Goal: Task Accomplishment & Management: Manage account settings

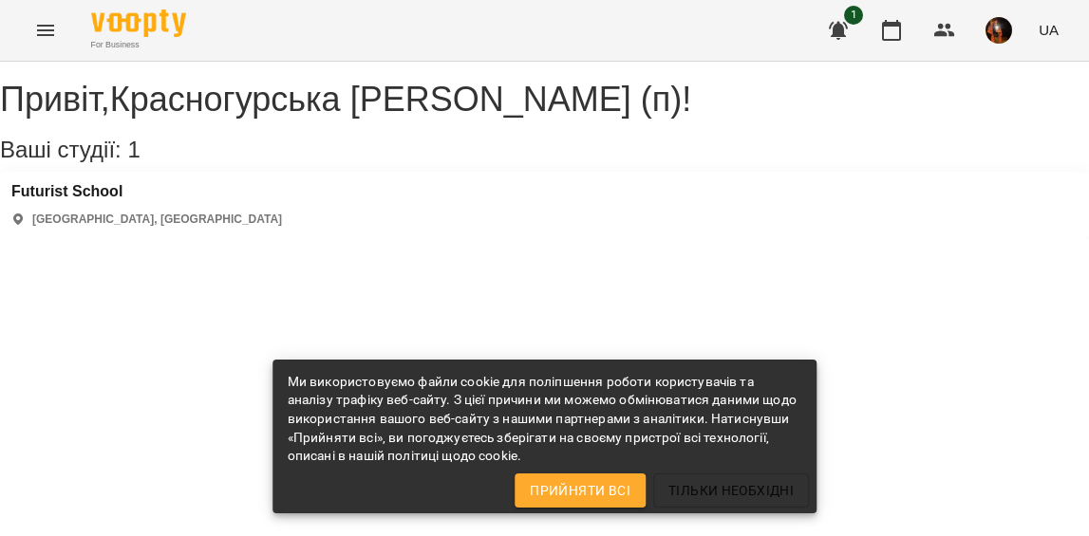
click at [74, 200] on h3 "Futurist School" at bounding box center [146, 191] width 270 height 17
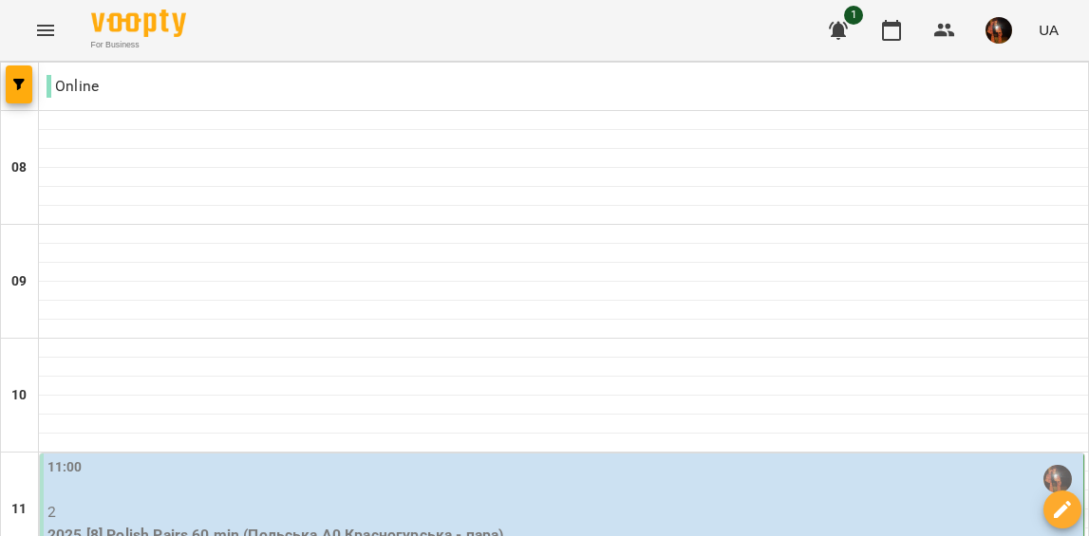
scroll to position [1408, 0]
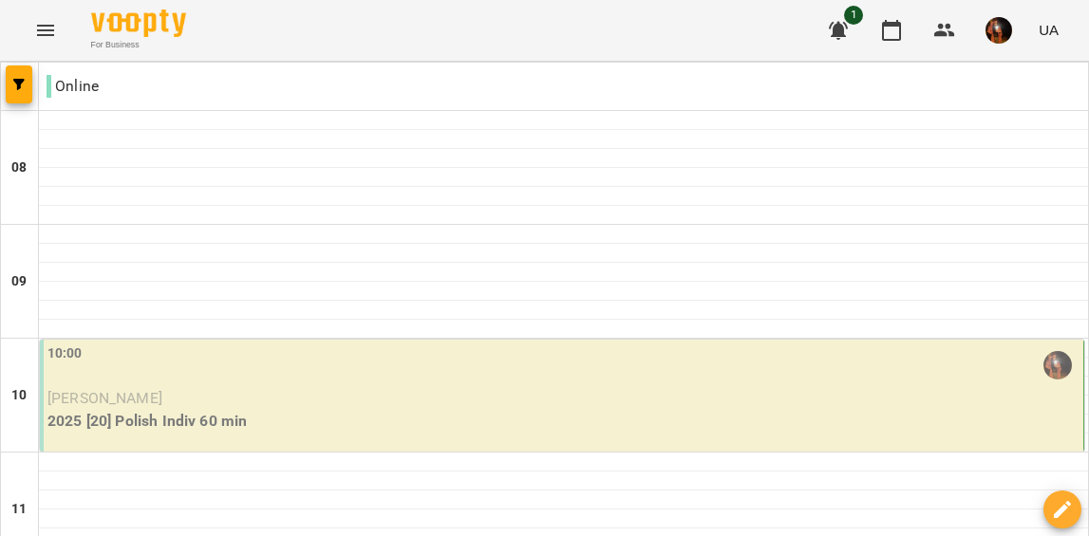
scroll to position [196, 0]
click at [403, 410] on p "2025 [20] Polish Indiv 60 min" at bounding box center [563, 421] width 1032 height 23
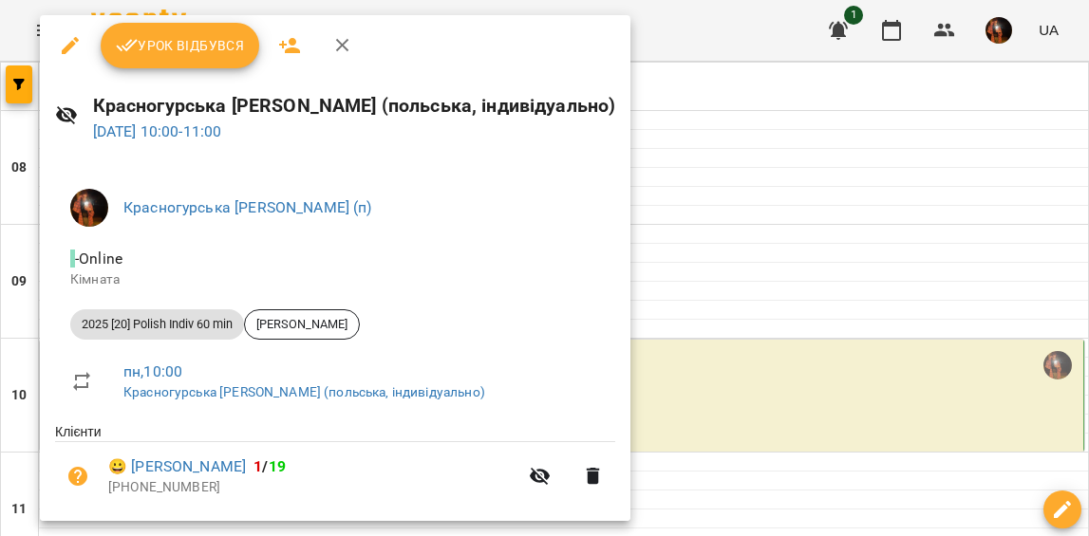
click at [166, 59] on button "Урок відбувся" at bounding box center [180, 46] width 159 height 46
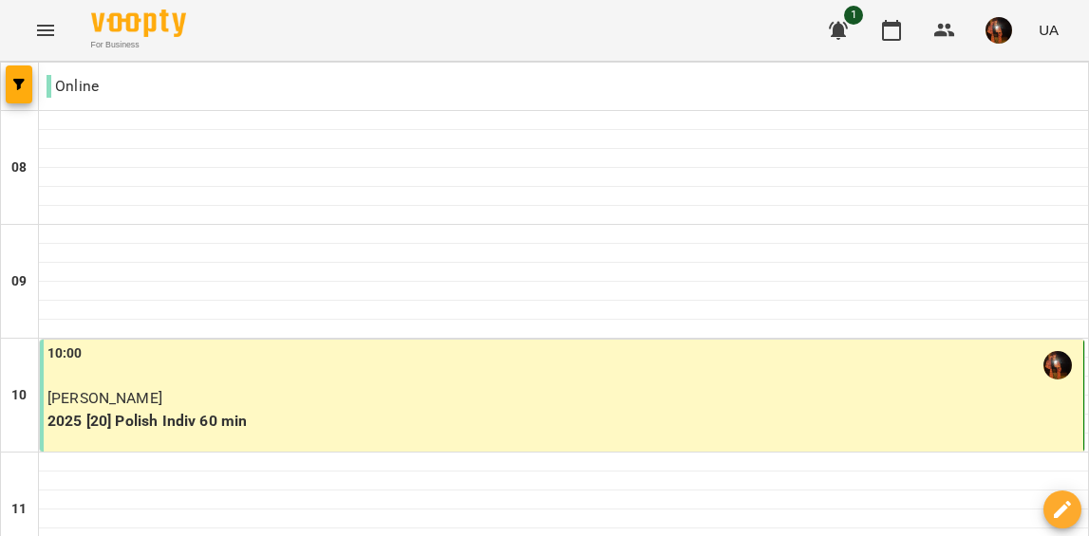
scroll to position [1408, 0]
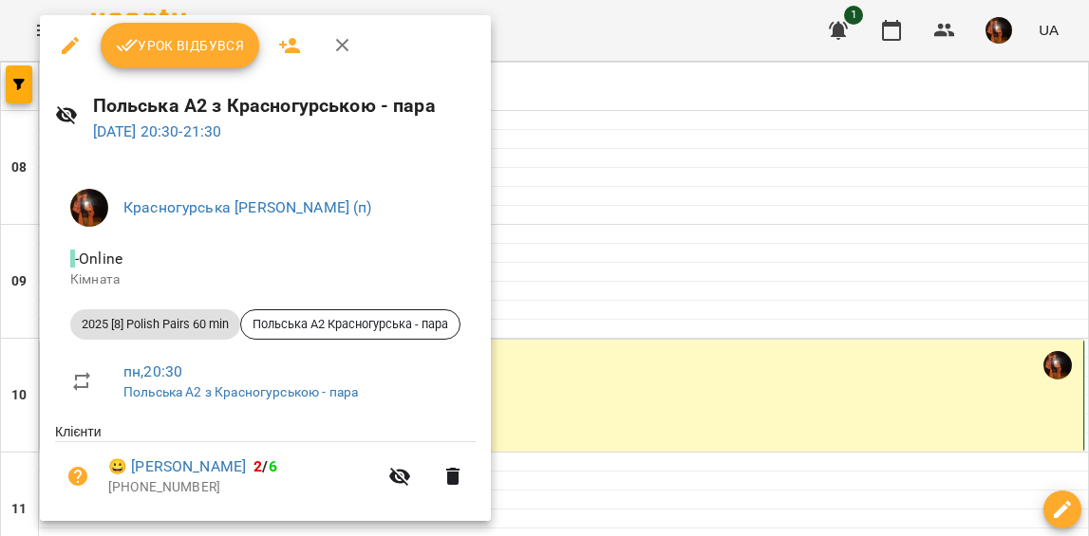
click at [190, 33] on button "Урок відбувся" at bounding box center [180, 46] width 159 height 46
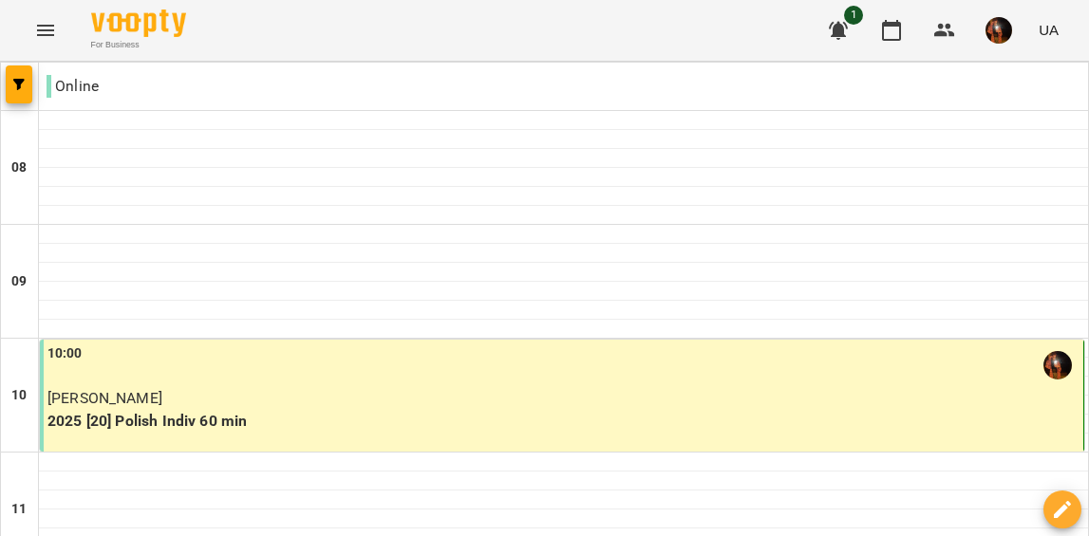
scroll to position [1406, 0]
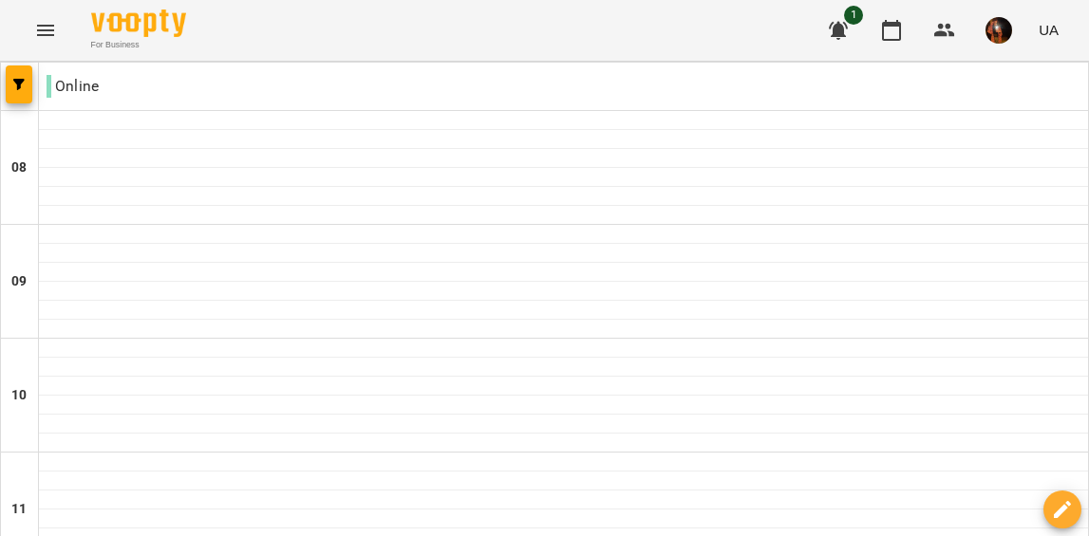
scroll to position [844, 0]
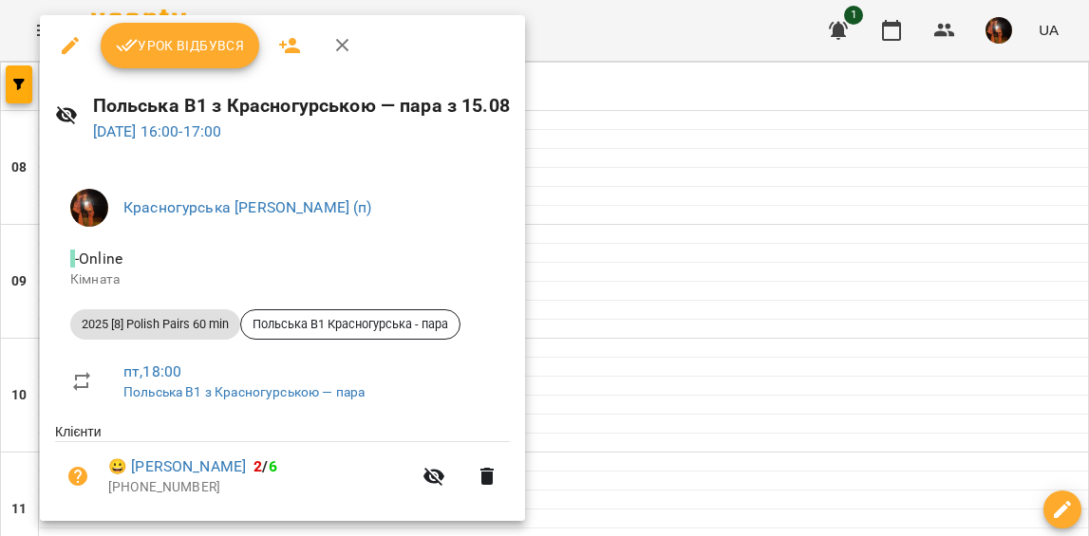
click at [581, 195] on div at bounding box center [544, 268] width 1089 height 536
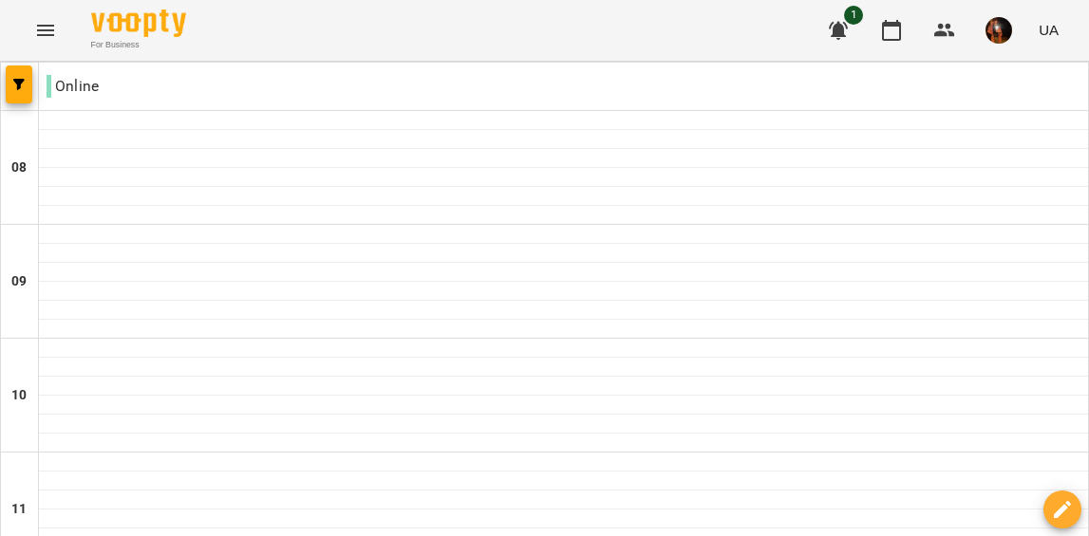
scroll to position [1086, 0]
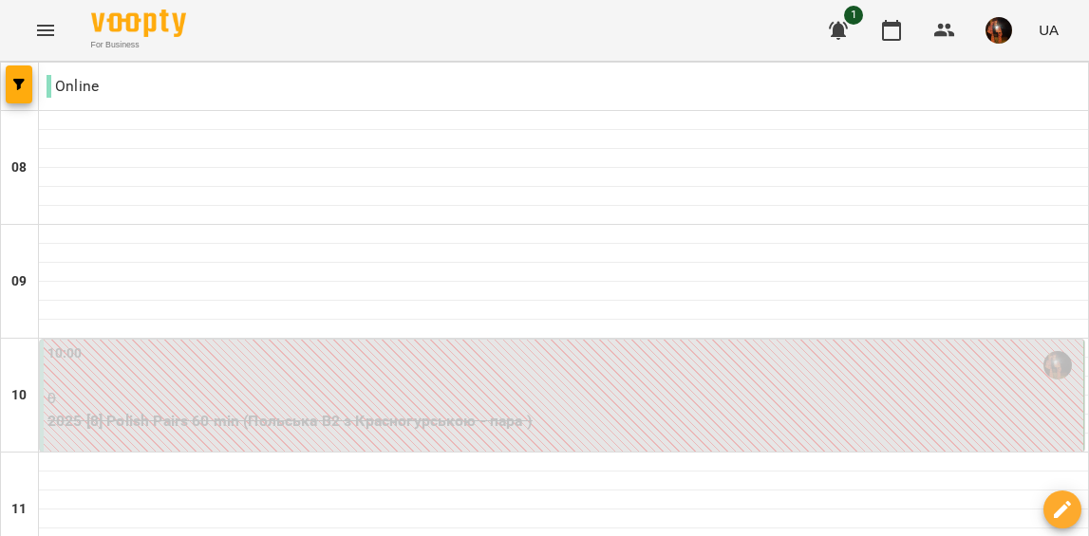
scroll to position [460, 0]
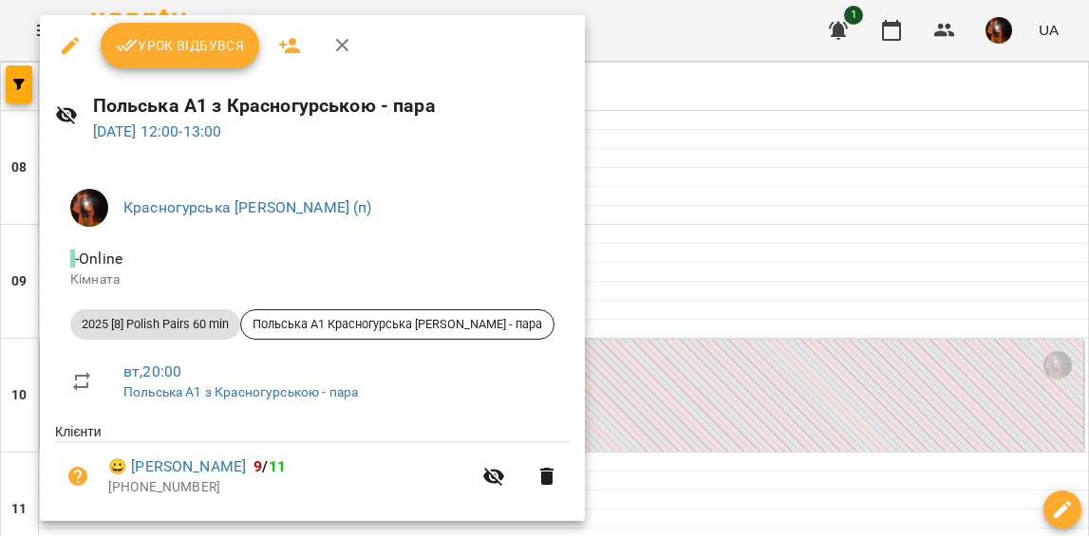
click at [571, 158] on div at bounding box center [544, 268] width 1089 height 536
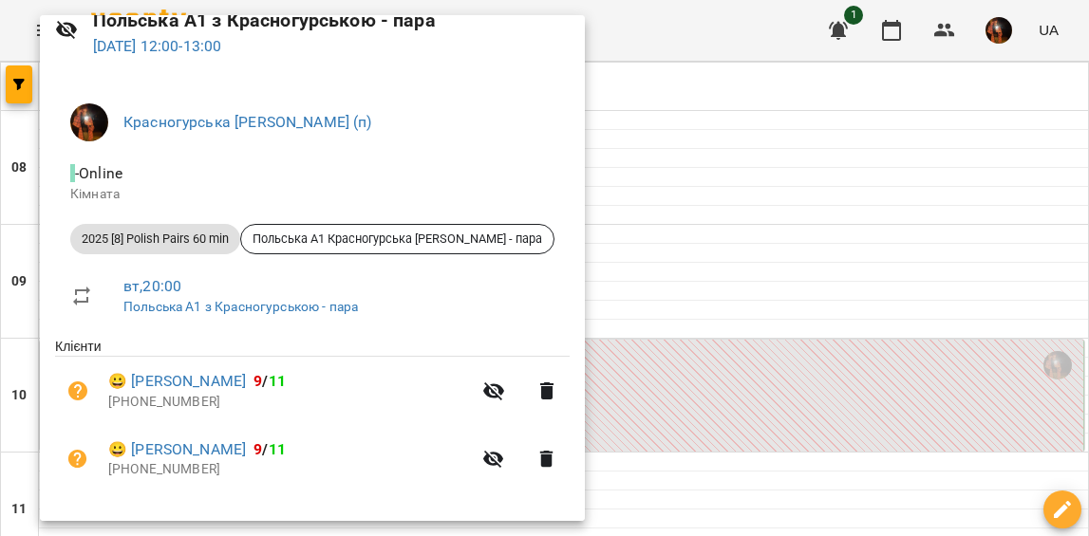
scroll to position [84, 0]
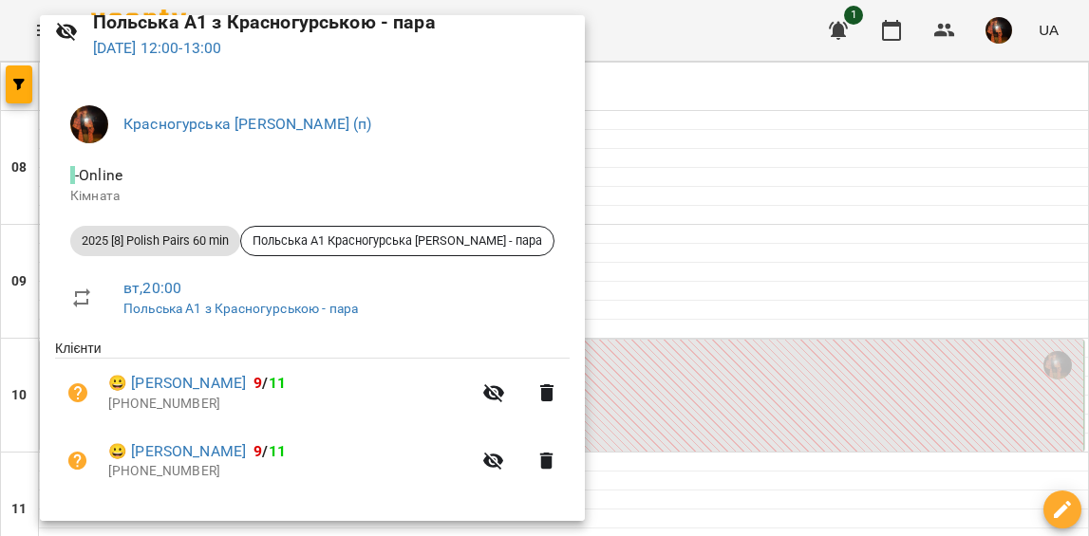
click at [788, 138] on div at bounding box center [544, 268] width 1089 height 536
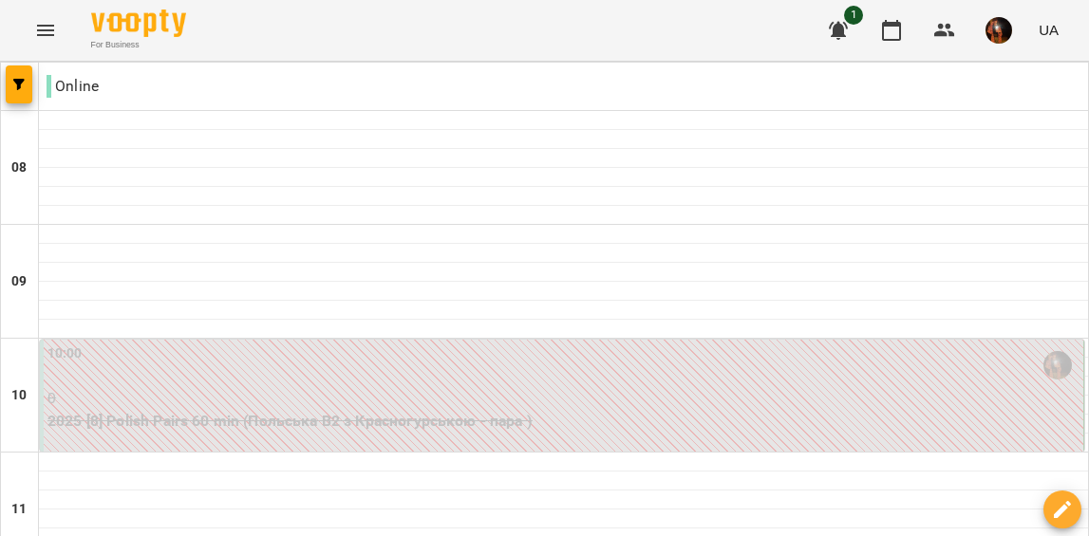
scroll to position [1255, 0]
drag, startPoint x: 82, startPoint y: 225, endPoint x: 158, endPoint y: 294, distance: 103.5
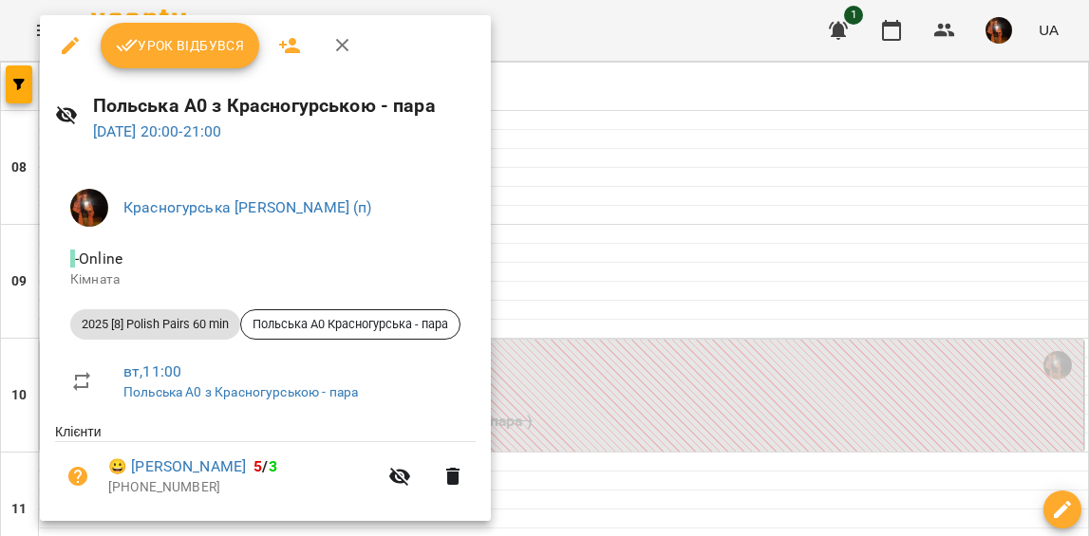
click at [708, 277] on div at bounding box center [544, 268] width 1089 height 536
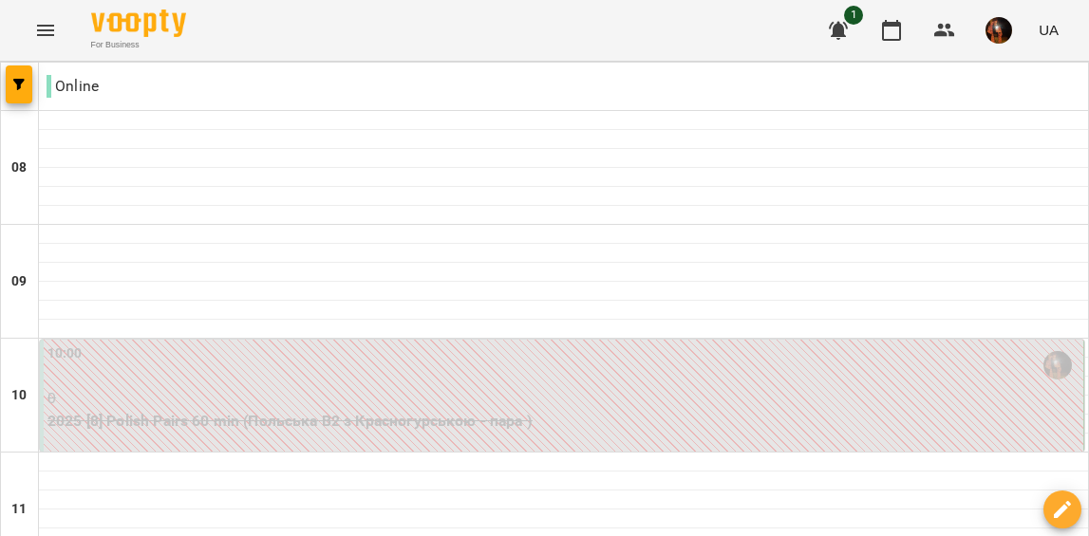
scroll to position [1408, 0]
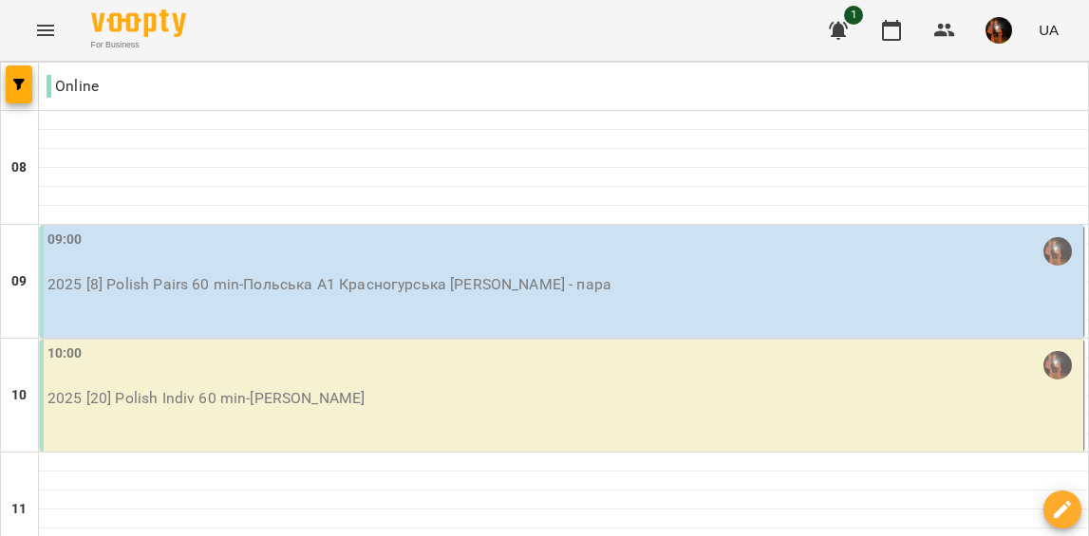
scroll to position [85, 0]
